Goal: Task Accomplishment & Management: Use online tool/utility

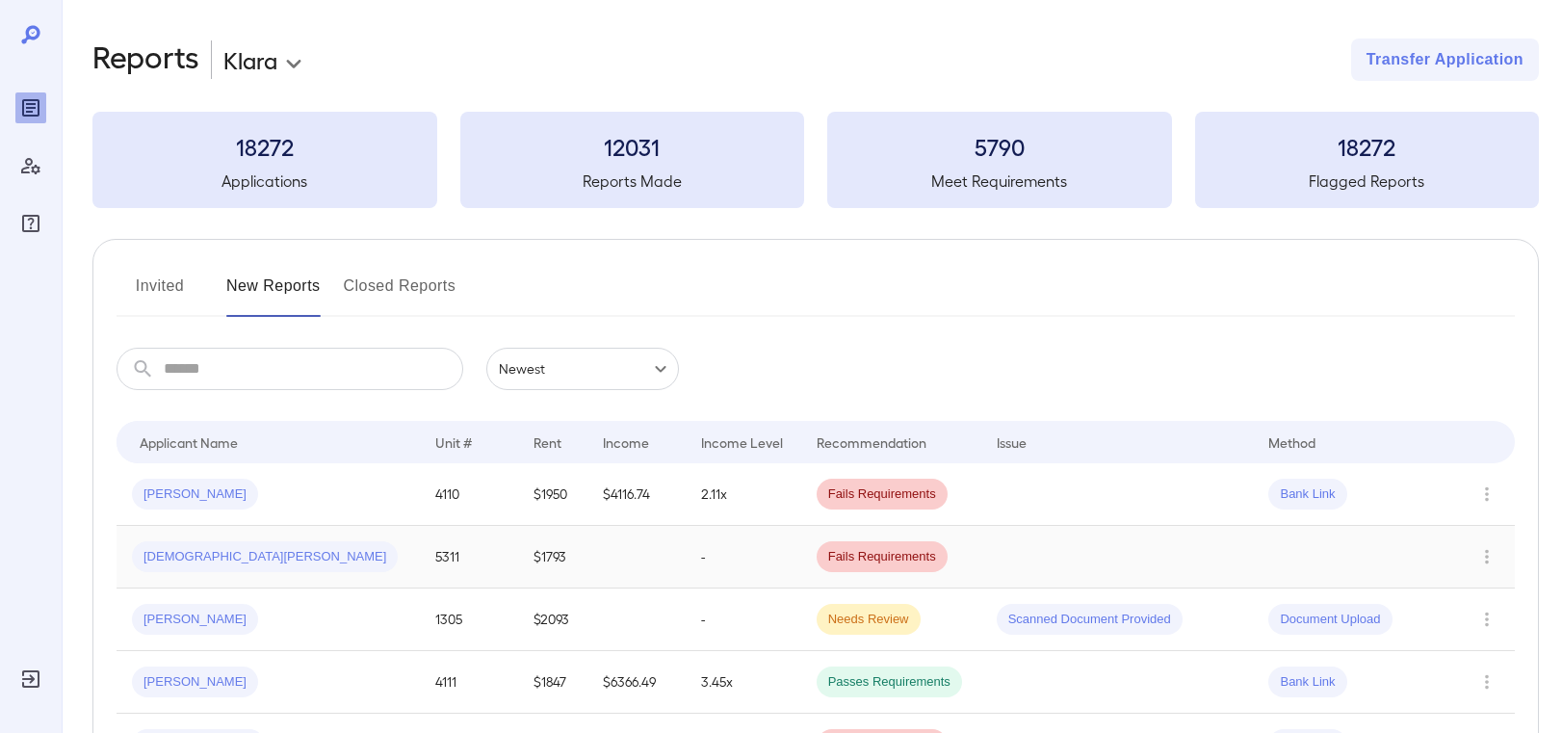
click at [197, 555] on span "[DEMOGRAPHIC_DATA][PERSON_NAME]" at bounding box center [265, 557] width 266 height 18
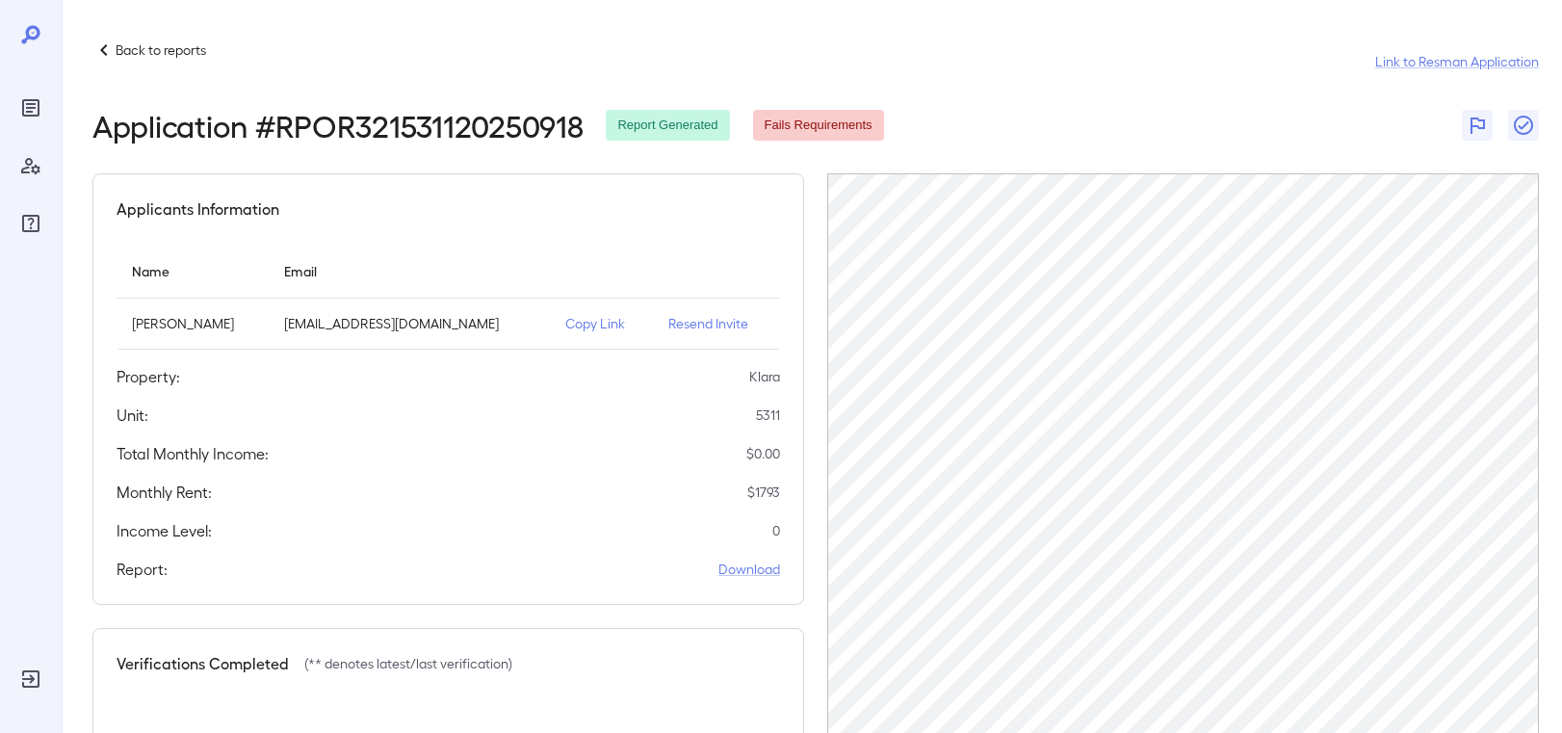
drag, startPoint x: 530, startPoint y: 326, endPoint x: 541, endPoint y: 325, distance: 11.6
click at [550, 326] on td "Copy Link" at bounding box center [602, 324] width 104 height 51
click at [565, 324] on p "Copy Link" at bounding box center [601, 323] width 73 height 19
click at [27, 105] on icon "Reports" at bounding box center [30, 107] width 23 height 23
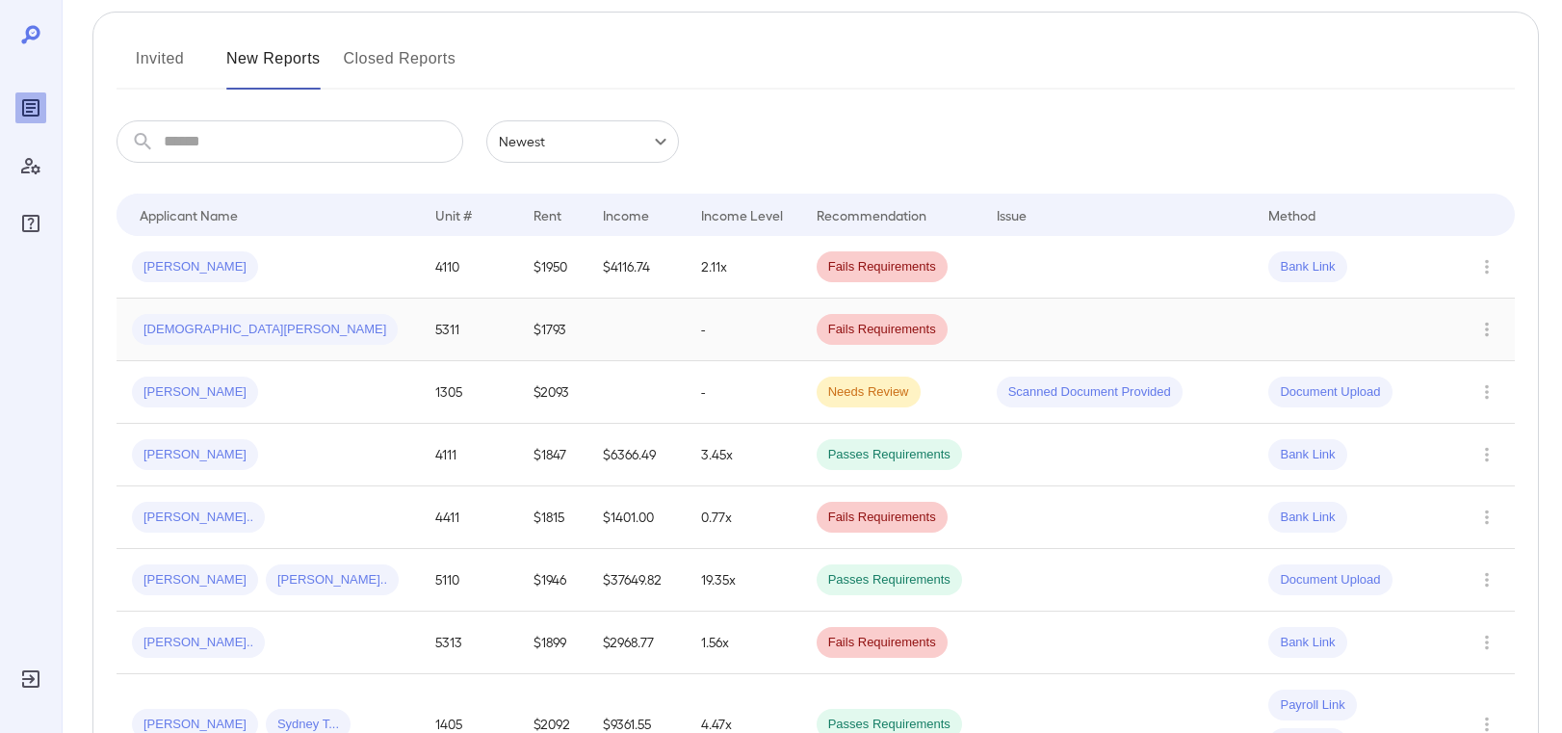
scroll to position [229, 0]
click at [215, 319] on span "[DEMOGRAPHIC_DATA][PERSON_NAME]" at bounding box center [265, 328] width 266 height 18
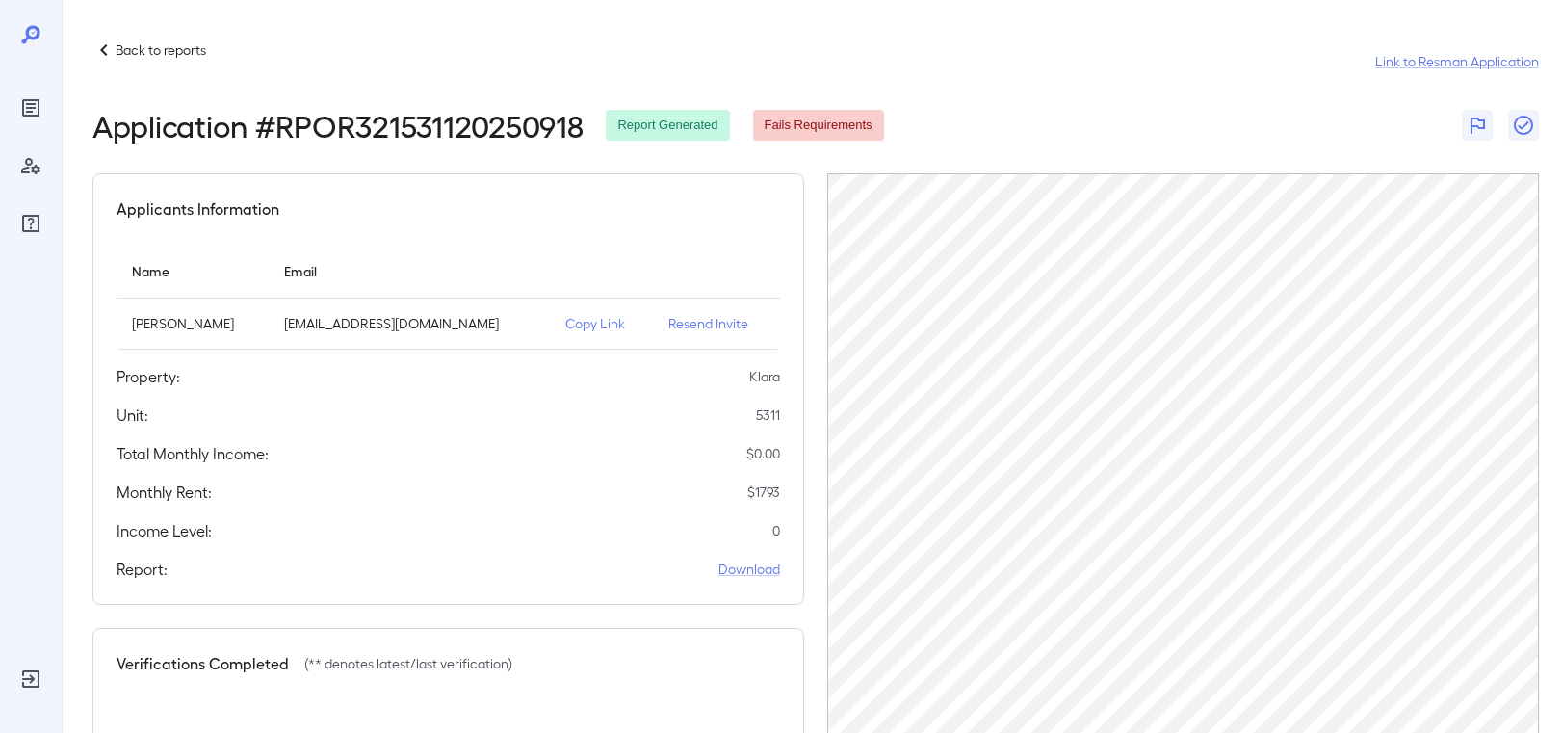
click at [52, 110] on div at bounding box center [31, 366] width 62 height 733
click at [28, 108] on icon "Reports" at bounding box center [31, 108] width 10 height 10
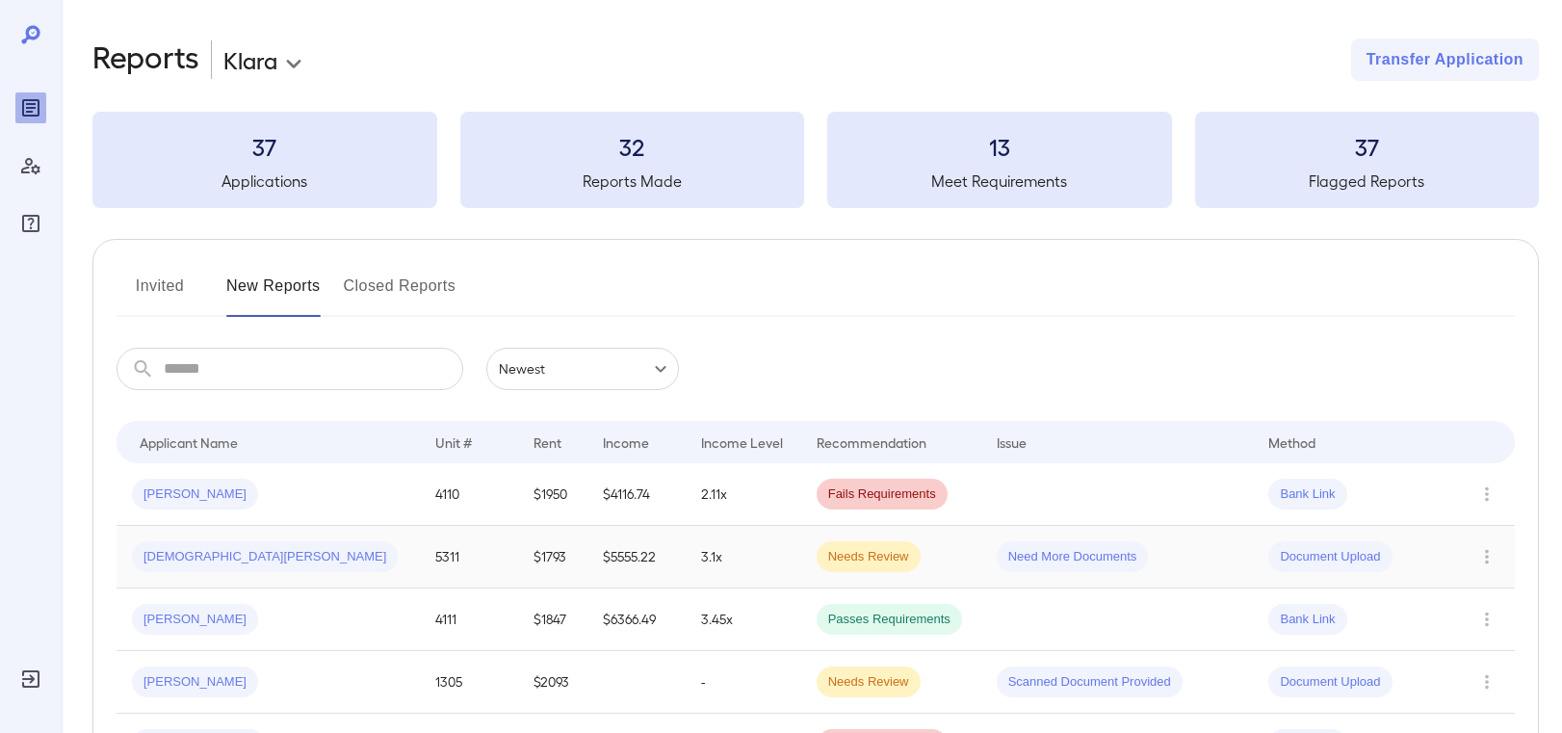
click at [200, 542] on div "[DEMOGRAPHIC_DATA][PERSON_NAME]" at bounding box center [265, 556] width 266 height 31
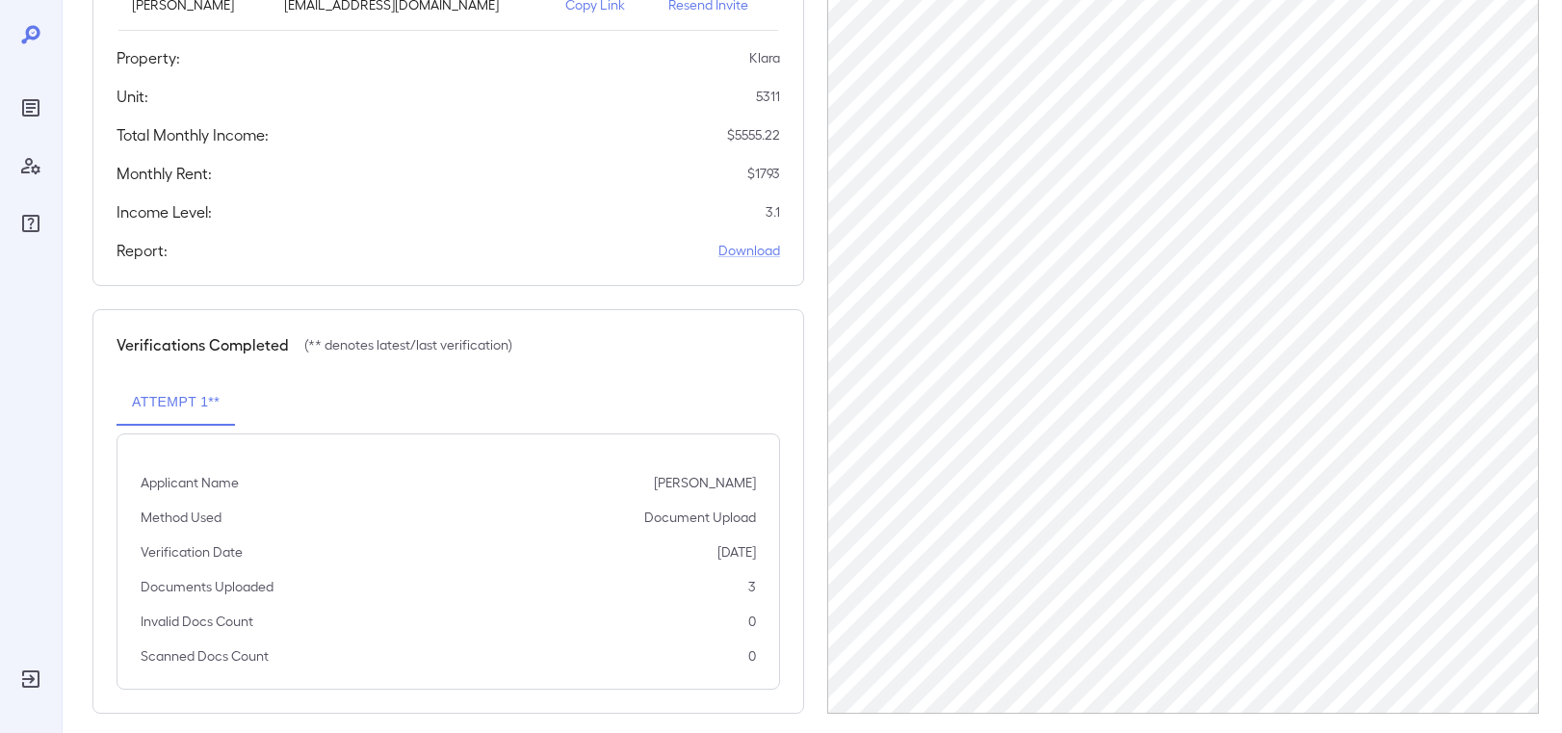
scroll to position [338, 0]
